Goal: Task Accomplishment & Management: Complete application form

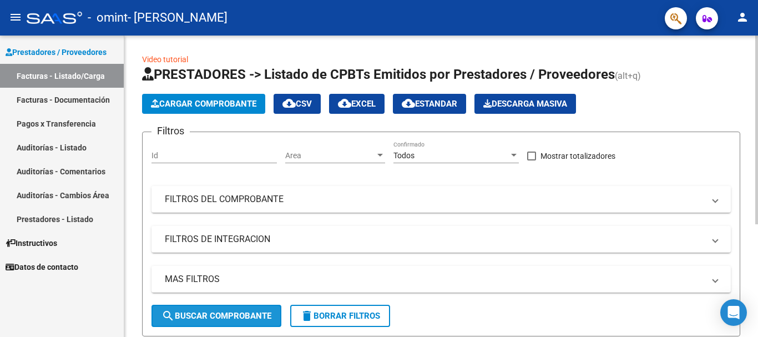
click at [224, 310] on button "search Buscar Comprobante" at bounding box center [217, 316] width 130 height 22
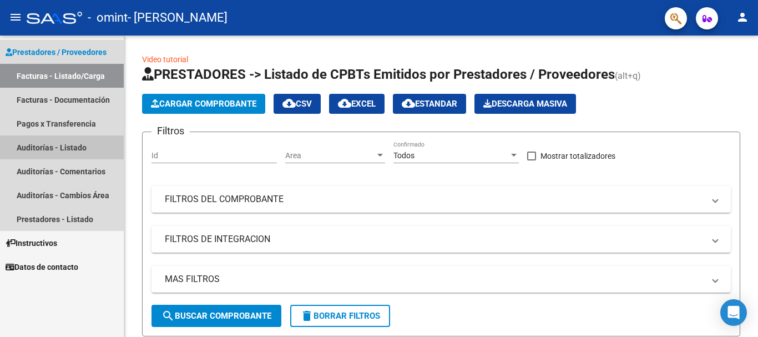
click at [59, 147] on link "Auditorías - Listado" at bounding box center [62, 147] width 124 height 24
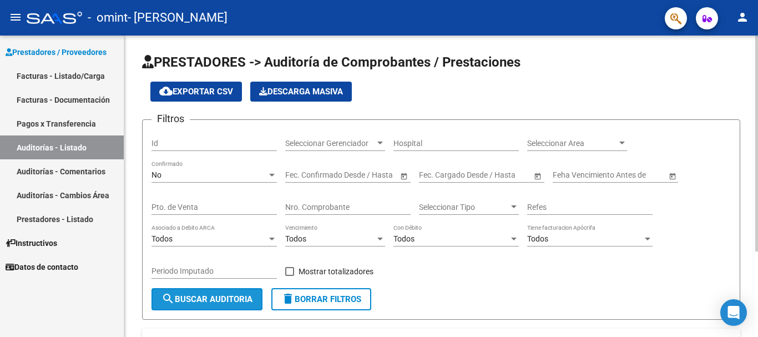
click at [200, 300] on span "search Buscar Auditoria" at bounding box center [207, 299] width 91 height 10
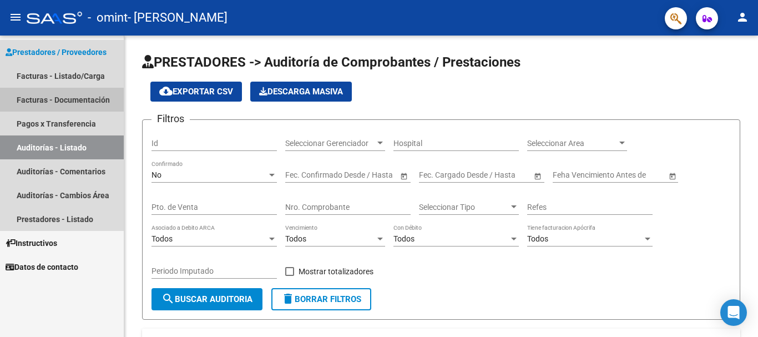
click at [76, 100] on link "Facturas - Documentación" at bounding box center [62, 100] width 124 height 24
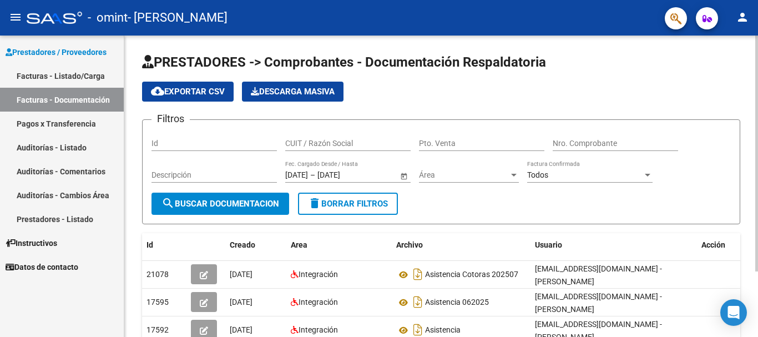
click at [755, 222] on div at bounding box center [756, 154] width 3 height 236
click at [754, 273] on div "PRESTADORES -> Comprobantes - Documentación Respaldatoria cloud_download Export…" at bounding box center [441, 224] width 634 height 376
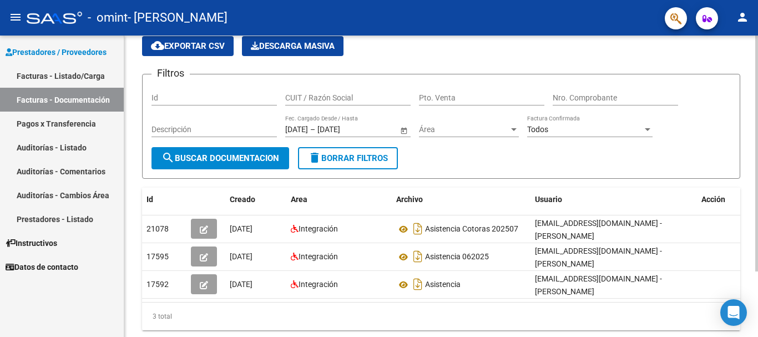
scroll to position [44, 0]
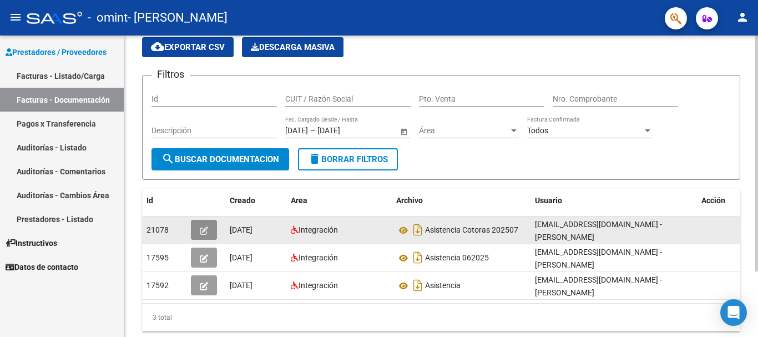
click at [206, 225] on span "button" at bounding box center [204, 230] width 8 height 10
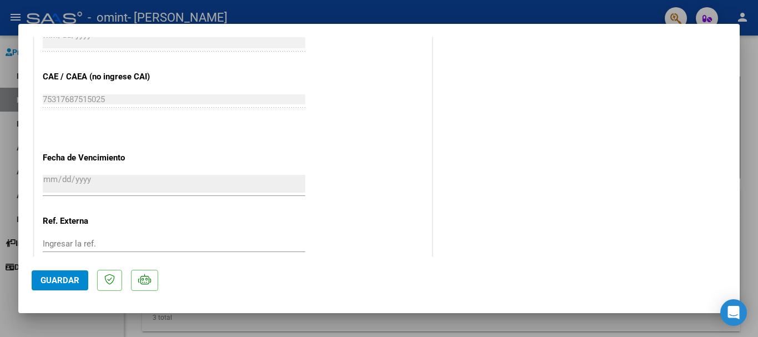
scroll to position [733, 0]
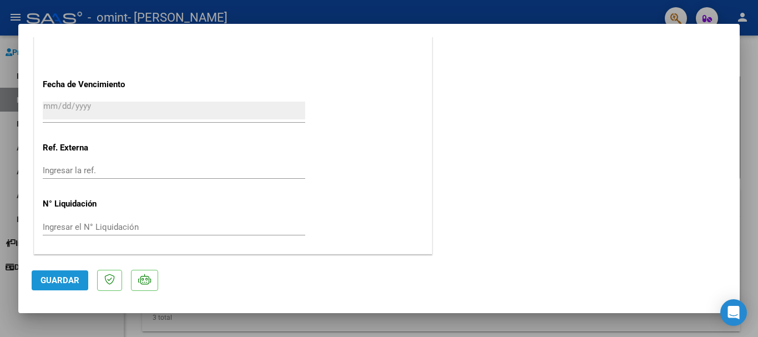
click at [65, 277] on span "Guardar" at bounding box center [60, 280] width 39 height 10
type input "$ 0,00"
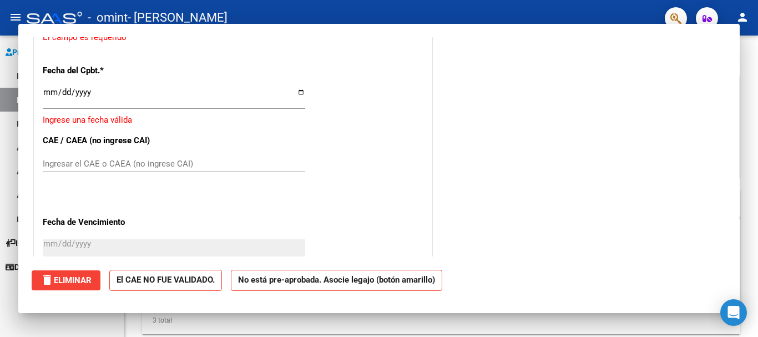
scroll to position [870, 0]
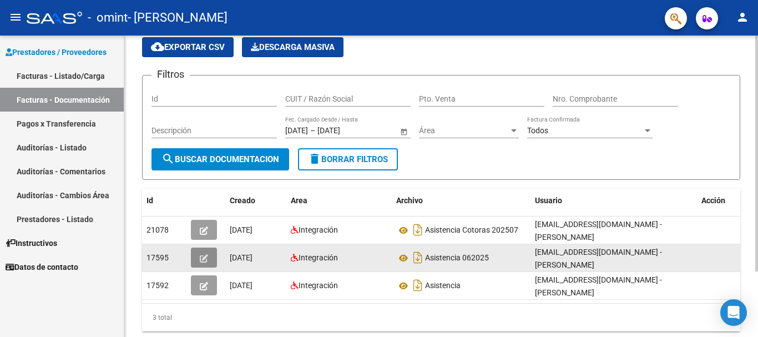
click at [201, 259] on icon "button" at bounding box center [204, 258] width 8 height 8
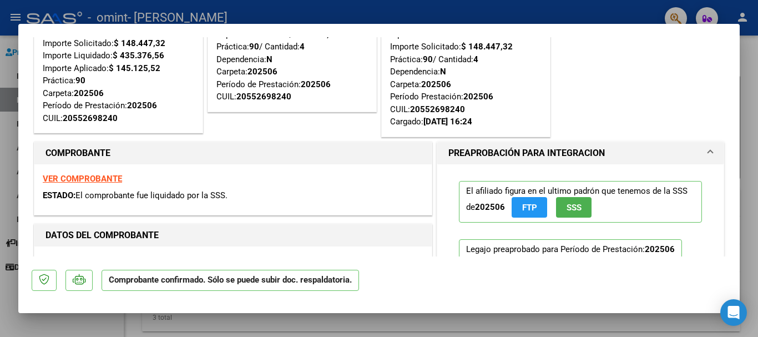
scroll to position [68, 0]
click at [79, 180] on strong "VER COMPROBANTE" at bounding box center [82, 178] width 79 height 10
click at [89, 324] on div at bounding box center [379, 168] width 758 height 337
type input "$ 0,00"
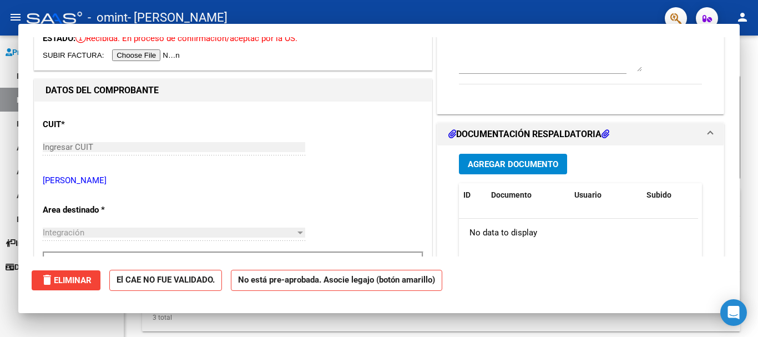
click at [89, 324] on div "Prestadores / Proveedores Facturas - Listado/Carga Facturas - Documentación Pag…" at bounding box center [62, 186] width 124 height 301
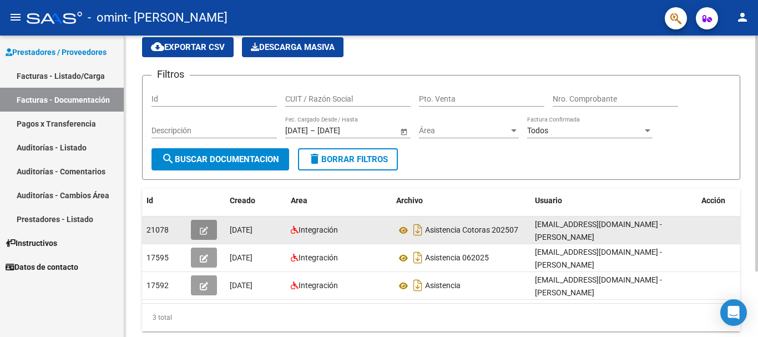
click at [204, 229] on icon "button" at bounding box center [204, 230] width 8 height 8
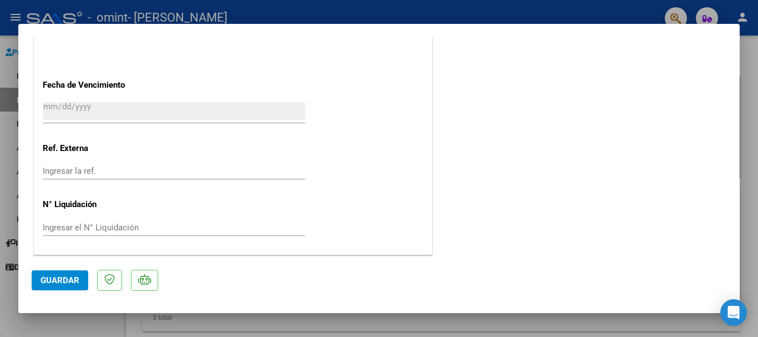
scroll to position [733, 0]
click at [236, 319] on div at bounding box center [379, 168] width 758 height 337
type input "$ 0,00"
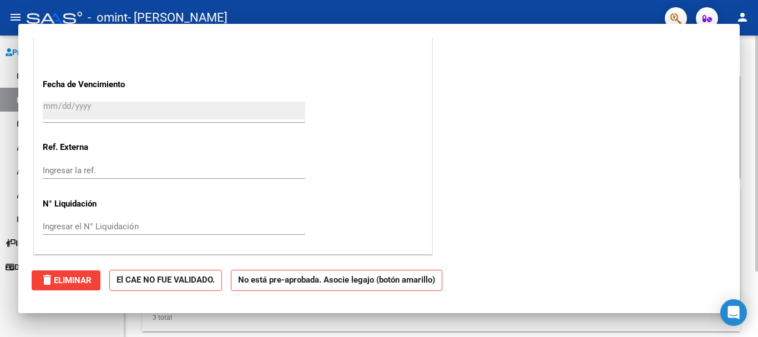
click at [236, 319] on div "3 total" at bounding box center [441, 318] width 598 height 28
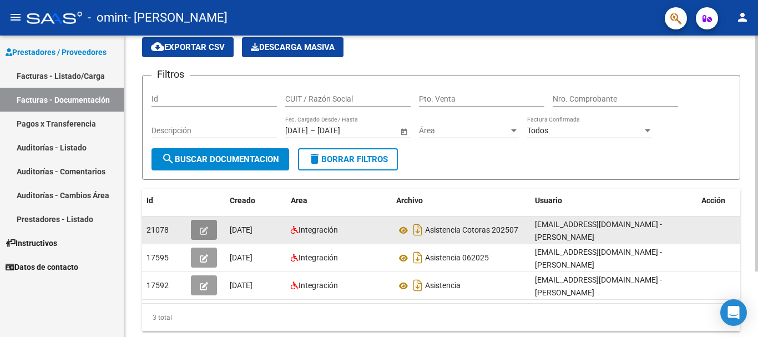
click at [205, 234] on icon "button" at bounding box center [204, 230] width 8 height 8
